Goal: Task Accomplishment & Management: Complete application form

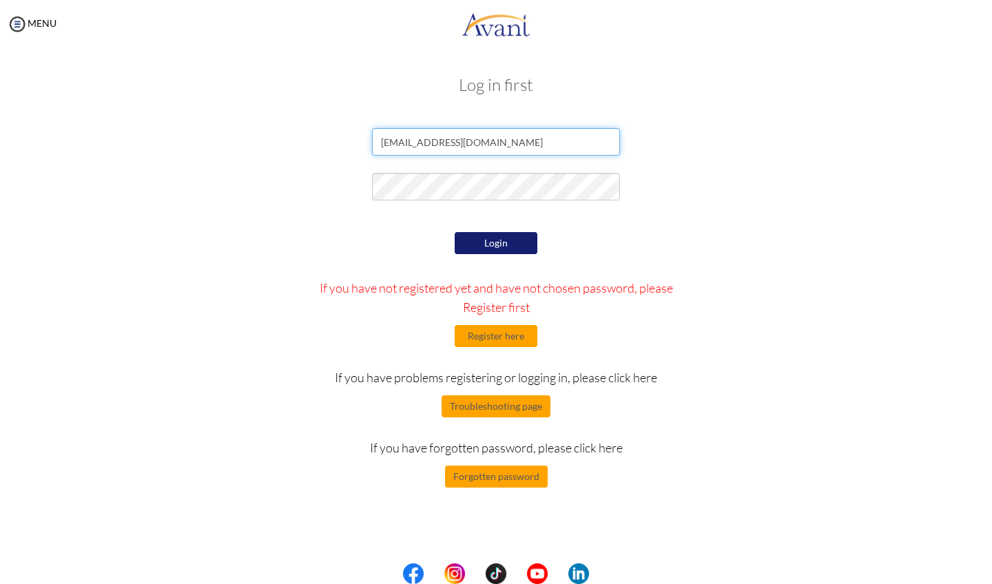
type input "[EMAIL_ADDRESS][DOMAIN_NAME]"
drag, startPoint x: 477, startPoint y: 292, endPoint x: 539, endPoint y: 310, distance: 65.2
click at [539, 310] on p "If you have not registered yet and have not chosen password, please Register fi…" at bounding box center [496, 297] width 382 height 39
click at [514, 332] on button "Register here" at bounding box center [496, 336] width 83 height 22
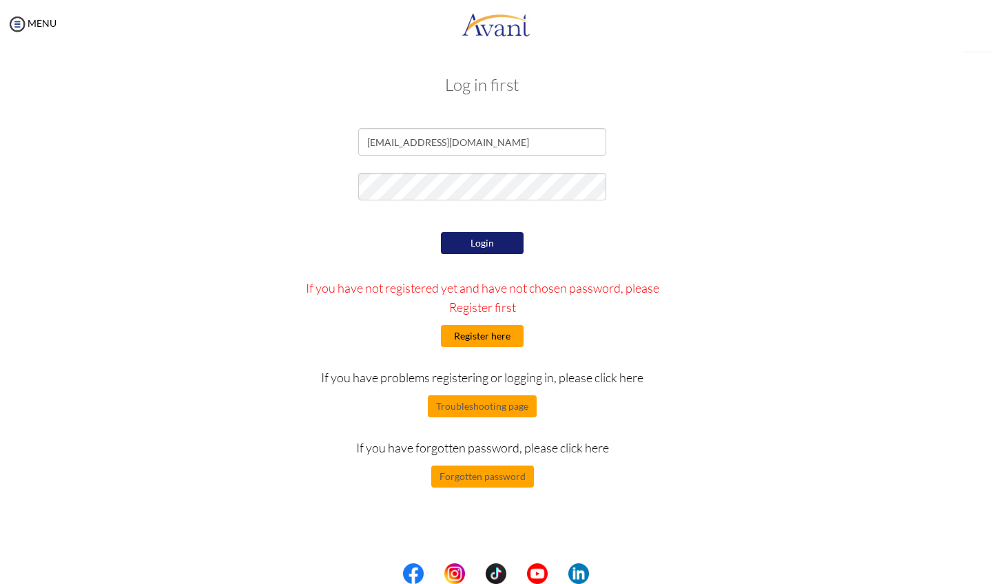
click at [512, 342] on div "My Status What is the next step? We would like you to watch the introductory vi…" at bounding box center [496, 340] width 992 height 584
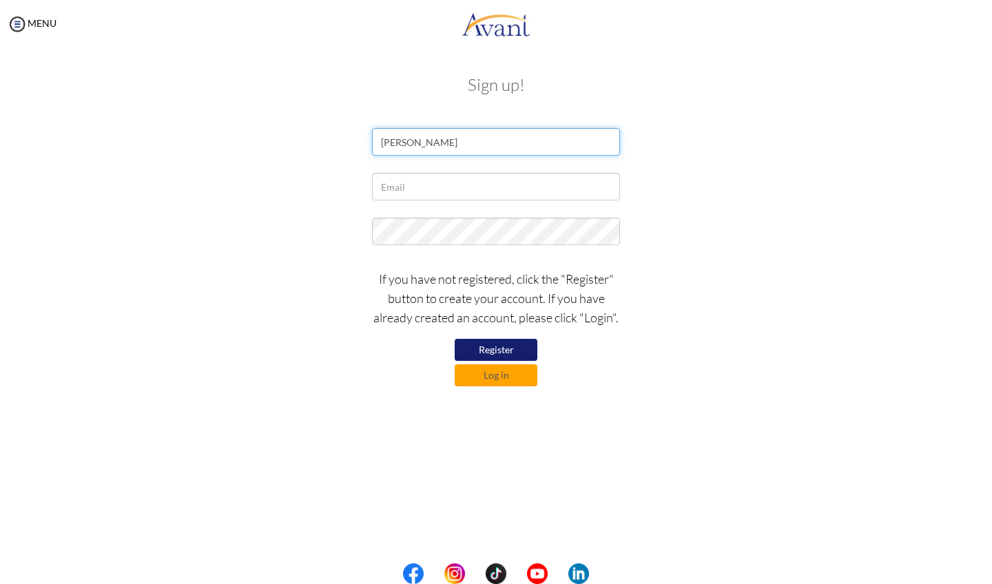
click at [514, 145] on input "[PERSON_NAME]" at bounding box center [496, 142] width 248 height 28
type input "T"
type input "[PERSON_NAME] MENDANIA"
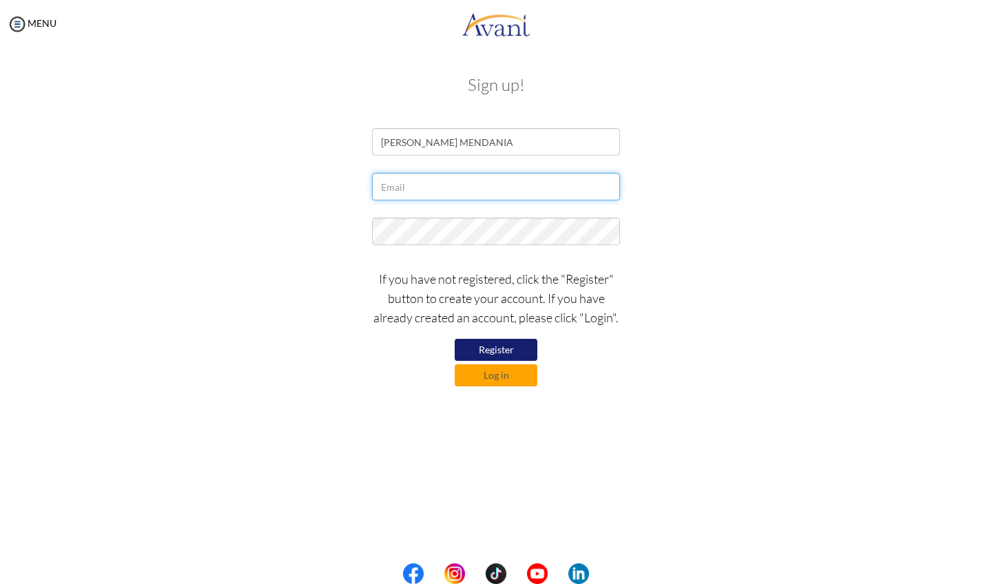
click at [445, 189] on input "text" at bounding box center [496, 187] width 248 height 28
type input "[EMAIL_ADDRESS][DOMAIN_NAME]"
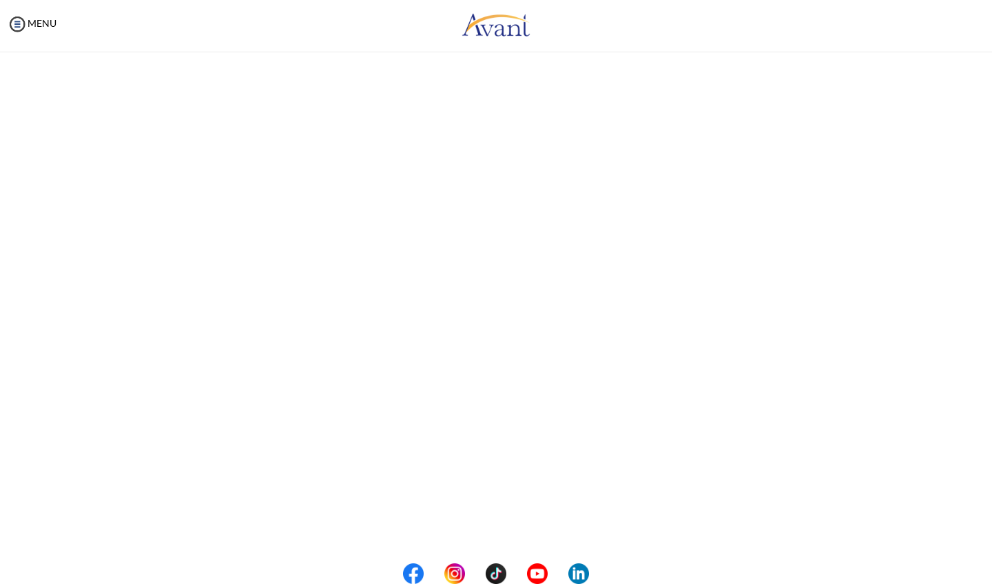
click at [466, 235] on button "Login" at bounding box center [496, 243] width 83 height 22
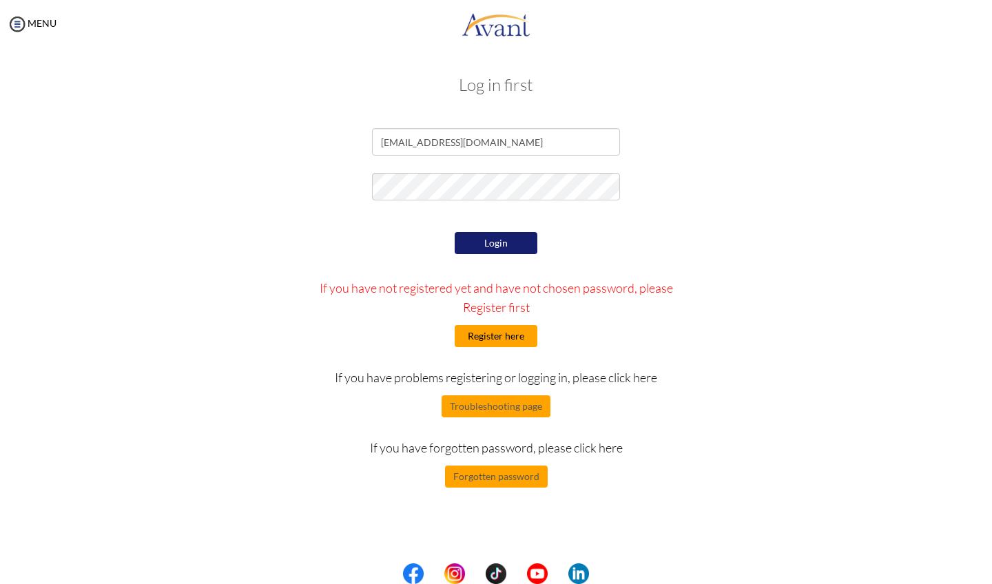
click at [508, 337] on button "Register here" at bounding box center [496, 336] width 83 height 22
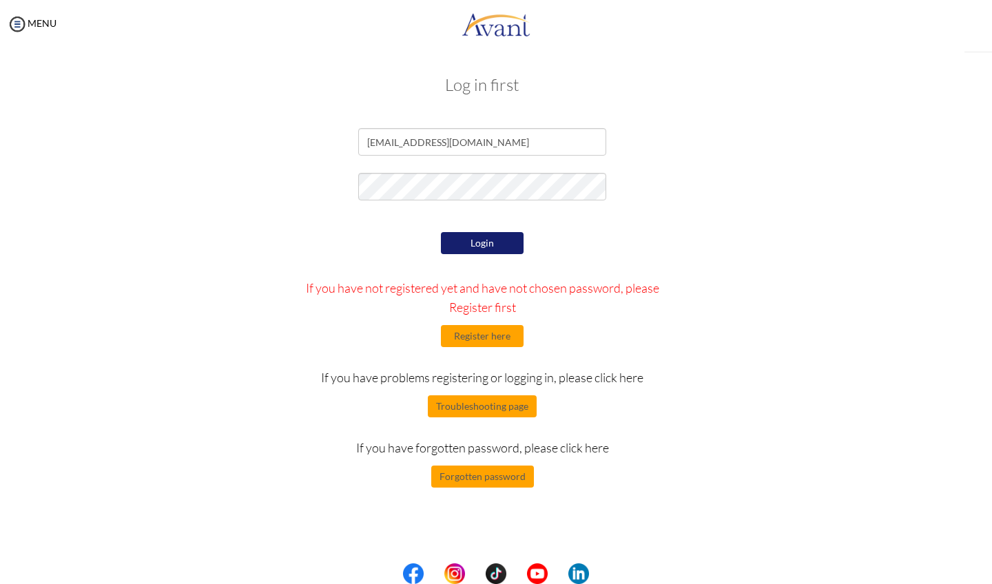
click at [508, 337] on div "Login If you have not registered yet and have not chosen password, please Regis…" at bounding box center [482, 358] width 806 height 259
click at [508, 337] on div "Log in first [EMAIL_ADDRESS][DOMAIN_NAME] Login If you have not registered yet …" at bounding box center [482, 280] width 937 height 436
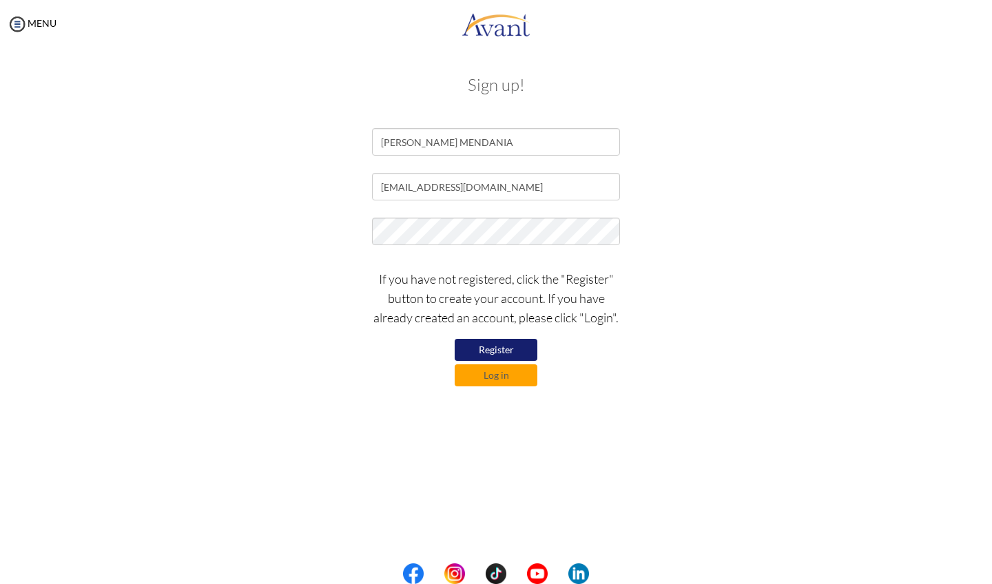
click at [491, 347] on button "Register" at bounding box center [496, 350] width 83 height 22
click at [497, 353] on button "Register" at bounding box center [496, 350] width 83 height 22
drag, startPoint x: 574, startPoint y: 187, endPoint x: 346, endPoint y: 197, distance: 227.5
click at [346, 195] on div "[EMAIL_ADDRESS][DOMAIN_NAME]" at bounding box center [496, 190] width 806 height 34
drag, startPoint x: 574, startPoint y: 186, endPoint x: 402, endPoint y: 176, distance: 172.4
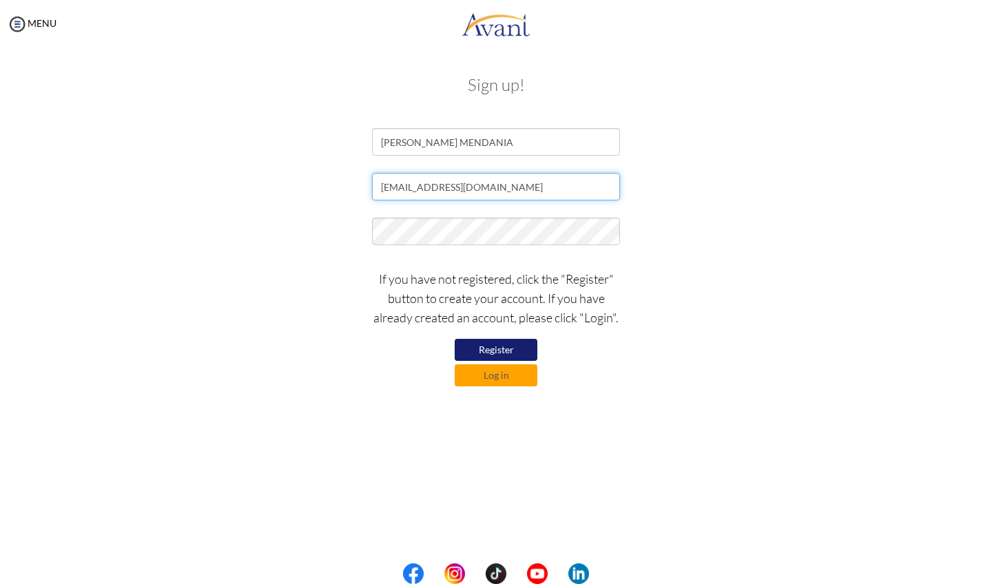
click at [401, 176] on input "[EMAIL_ADDRESS][DOMAIN_NAME]" at bounding box center [496, 187] width 248 height 28
type input "[EMAIL_ADDRESS][DOMAIN_NAME]"
click at [497, 351] on button "Register" at bounding box center [496, 350] width 83 height 22
